Goal: Information Seeking & Learning: Learn about a topic

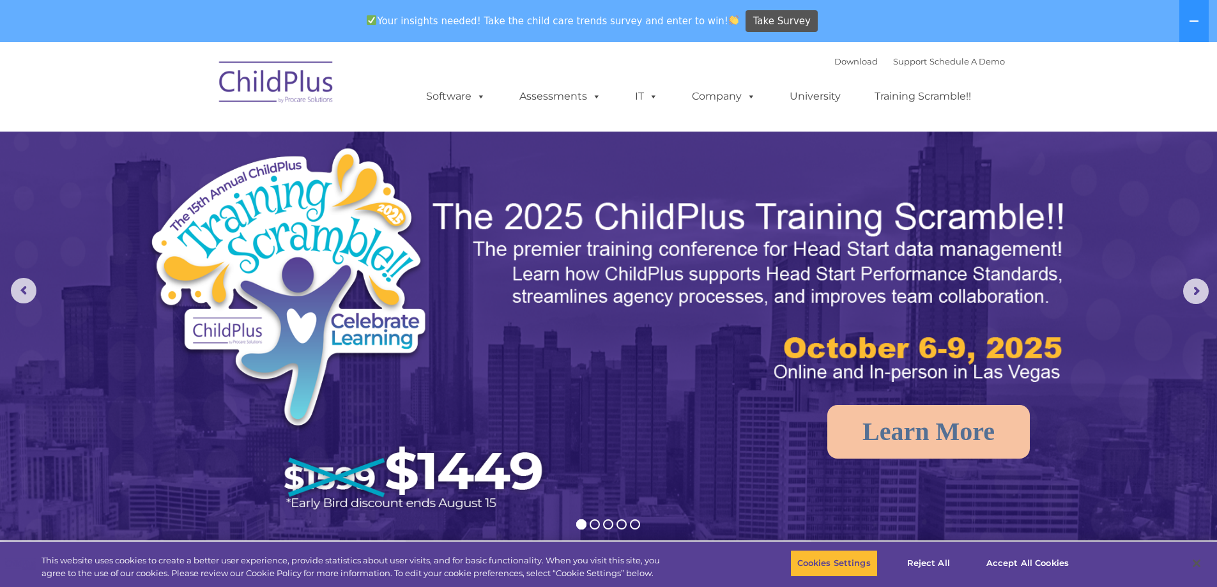
select select "MEDIUM"
click at [804, 96] on link "University" at bounding box center [815, 97] width 77 height 26
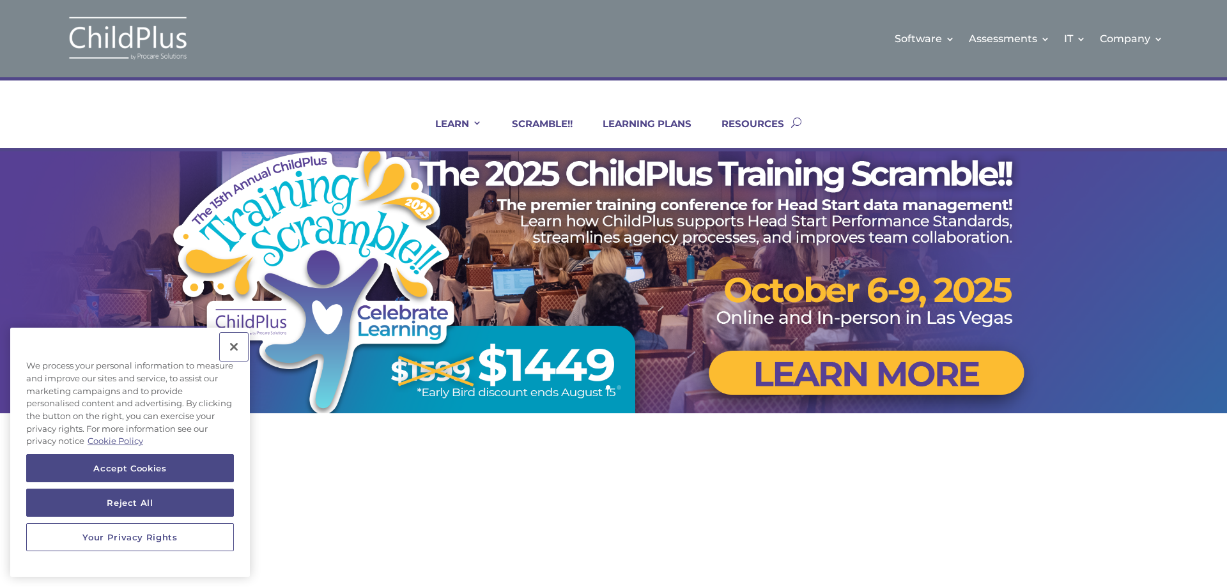
click at [233, 344] on button "Close" at bounding box center [234, 347] width 28 height 28
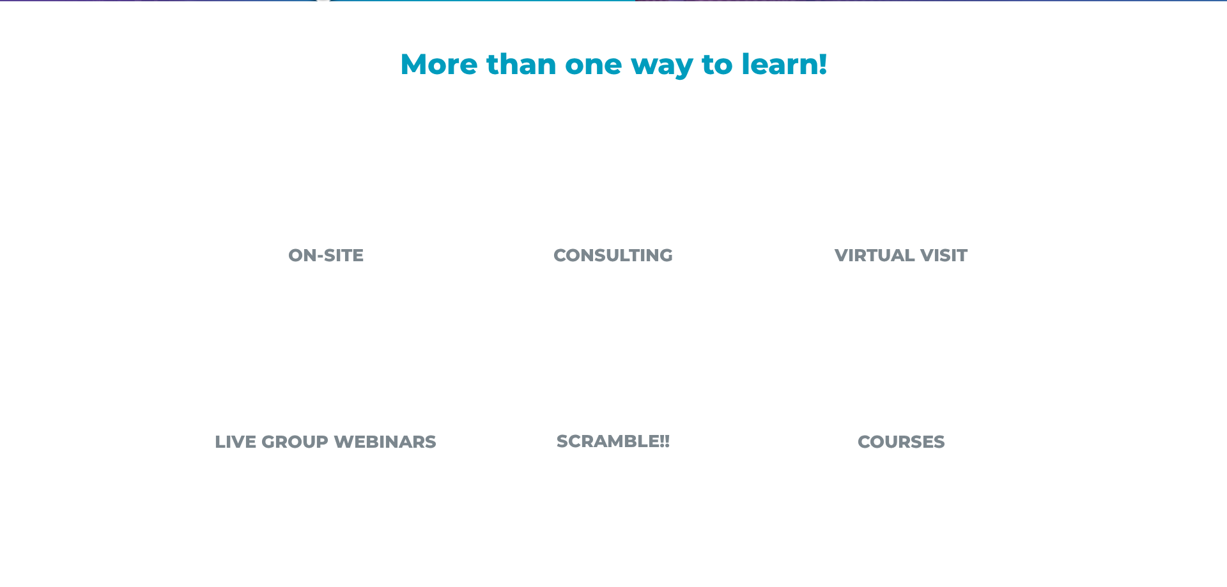
scroll to position [406, 0]
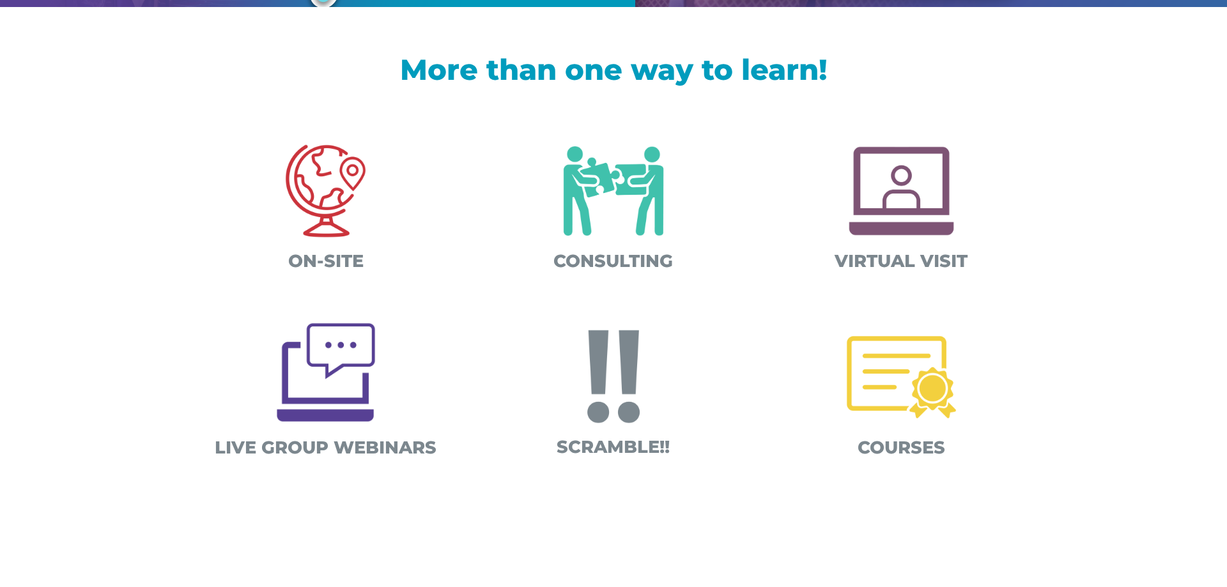
click at [329, 402] on img at bounding box center [326, 373] width 124 height 124
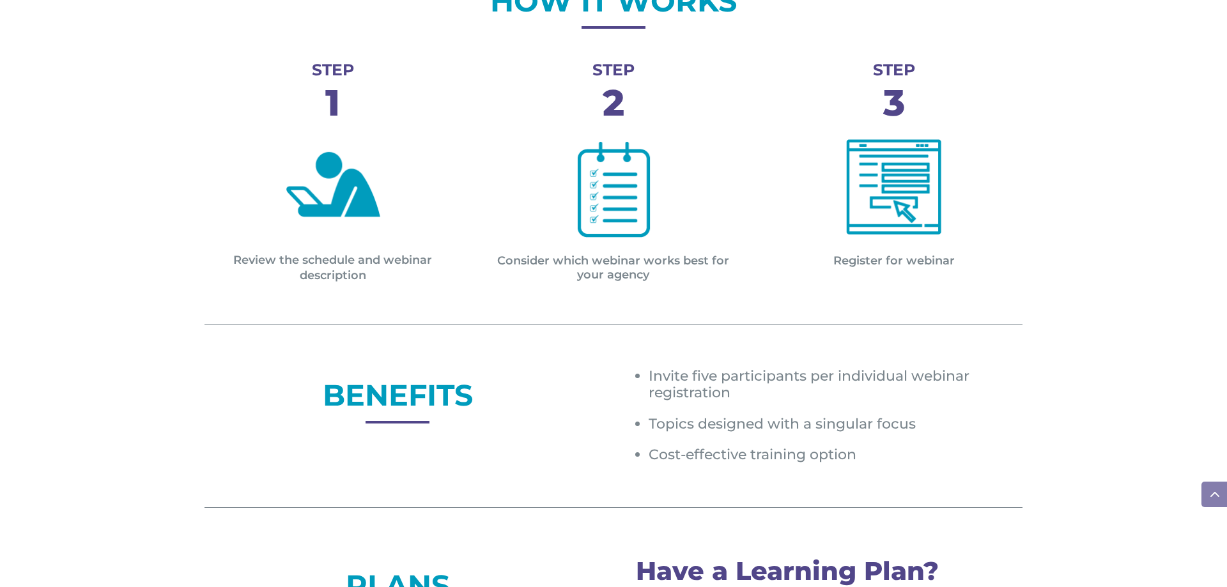
scroll to position [613, 0]
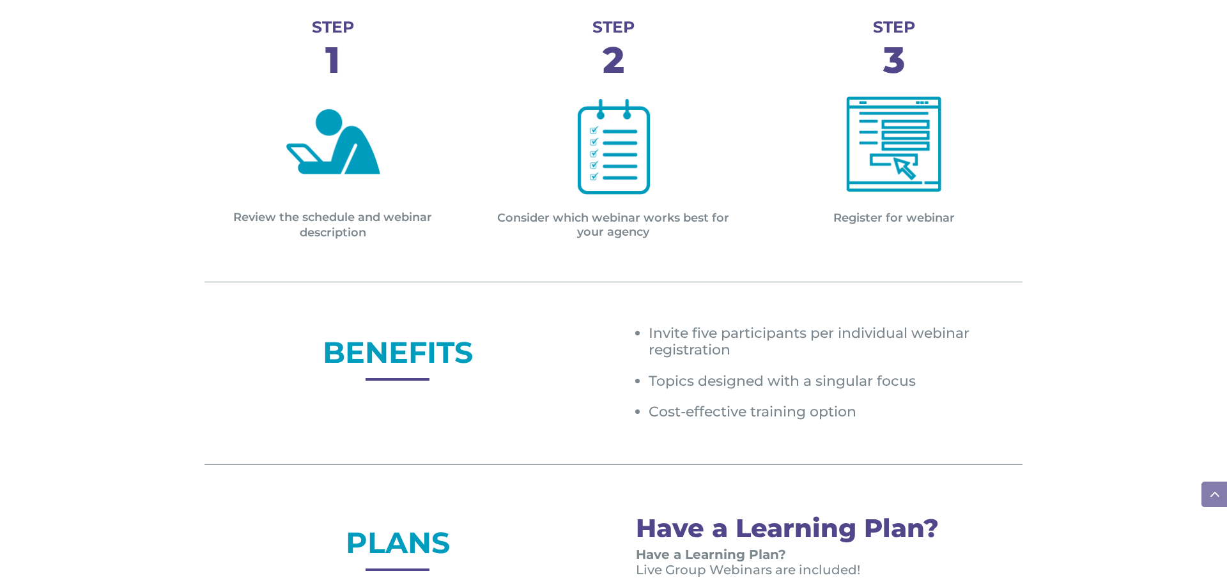
click at [312, 207] on div "Review the schedule and webinar description" at bounding box center [332, 223] width 256 height 35
